Goal: Communication & Community: Participate in discussion

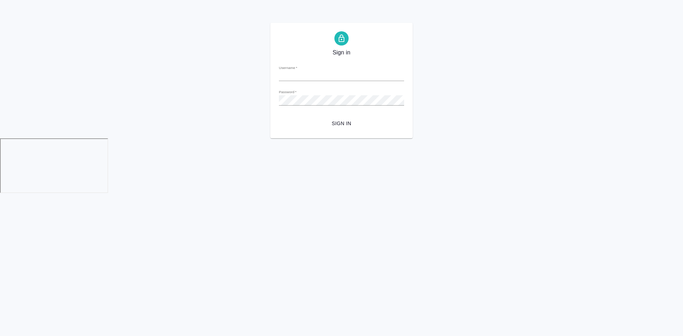
type input "[EMAIL_ADDRESS][DOMAIN_NAME]"
click at [350, 122] on span "Sign in" at bounding box center [341, 123] width 114 height 9
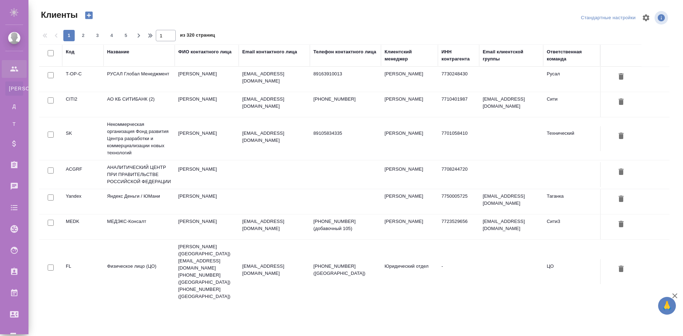
select select "RU"
click at [286, 75] on p "[EMAIL_ADDRESS][DOMAIN_NAME]" at bounding box center [274, 77] width 64 height 14
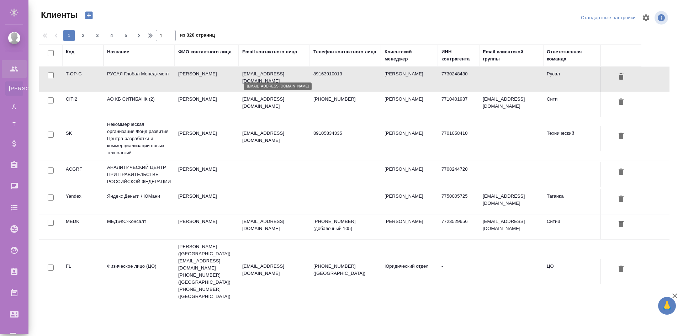
click at [286, 75] on p "[EMAIL_ADDRESS][DOMAIN_NAME]" at bounding box center [274, 77] width 64 height 14
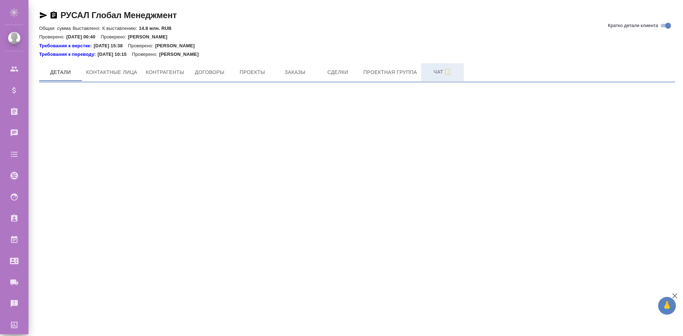
click at [434, 72] on span "Чат" at bounding box center [442, 72] width 34 height 9
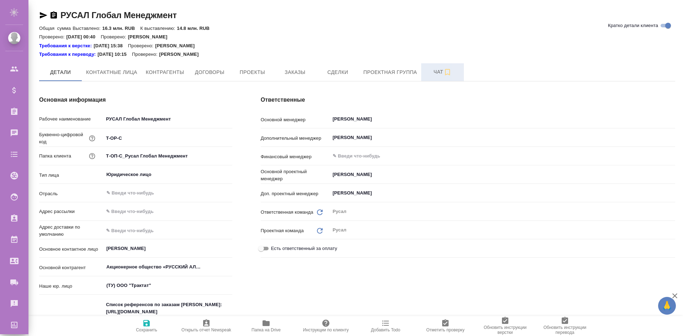
type textarea "x"
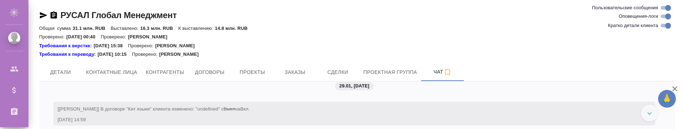
scroll to position [2462, 0]
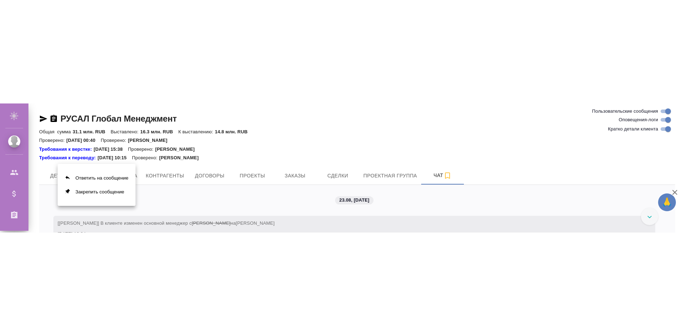
scroll to position [2462, 0]
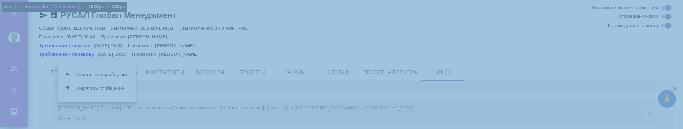
click at [50, 79] on div at bounding box center [341, 64] width 683 height 129
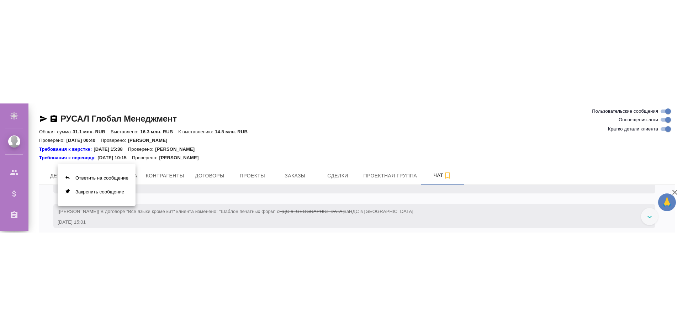
scroll to position [2426, 0]
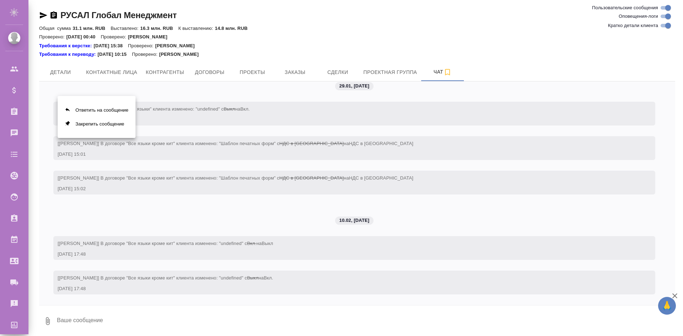
click at [489, 51] on div at bounding box center [341, 168] width 683 height 336
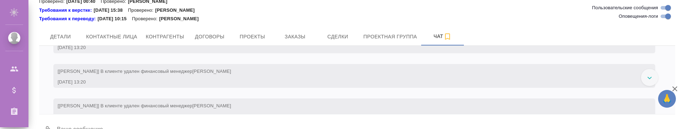
scroll to position [768, 0]
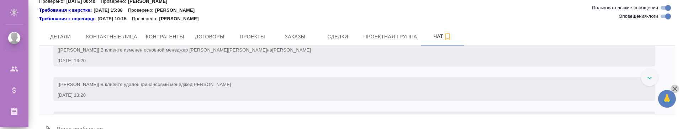
click at [674, 89] on icon "button" at bounding box center [674, 88] width 5 height 5
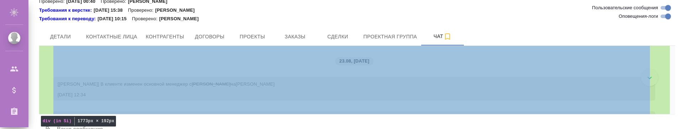
click at [58, 59] on div "23.08, вторник [Menshikova Aleksandra] В клиенте изменен основной менеджер с Зю…" at bounding box center [357, 80] width 636 height 68
